Goal: Find contact information: Find contact information

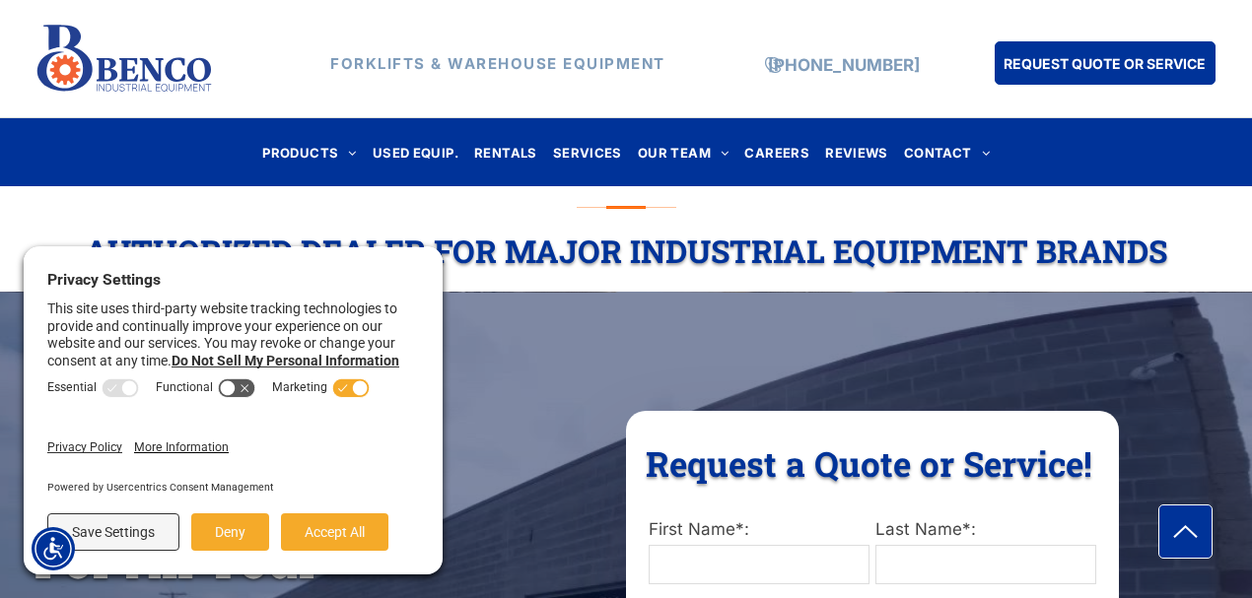
click at [460, 215] on div "Authorized Dealer For Major Industrial Equipment Brands" at bounding box center [626, 239] width 1193 height 86
click at [329, 520] on button "Accept All" at bounding box center [334, 532] width 107 height 37
